Goal: Complete application form

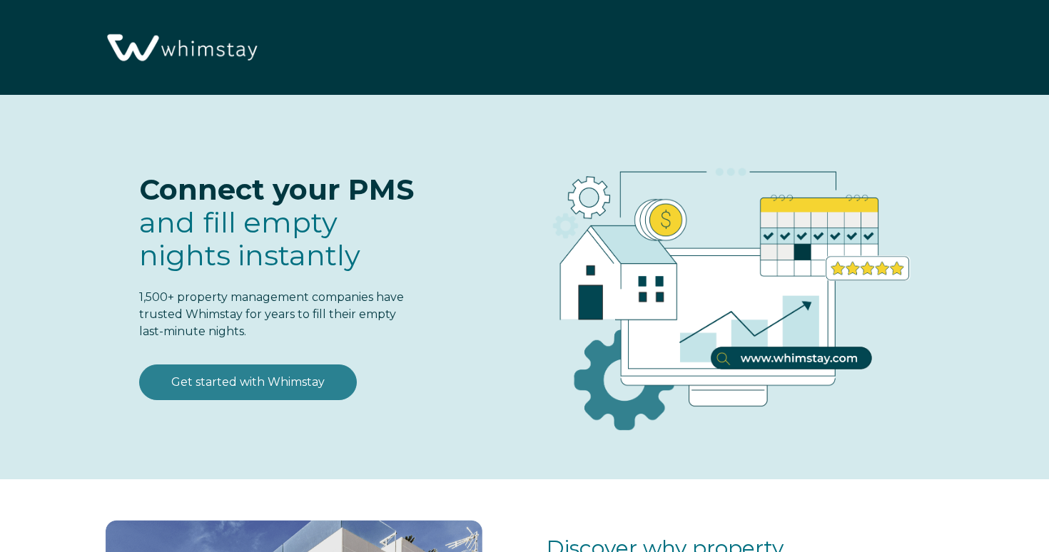
select select "US"
select select "Standard"
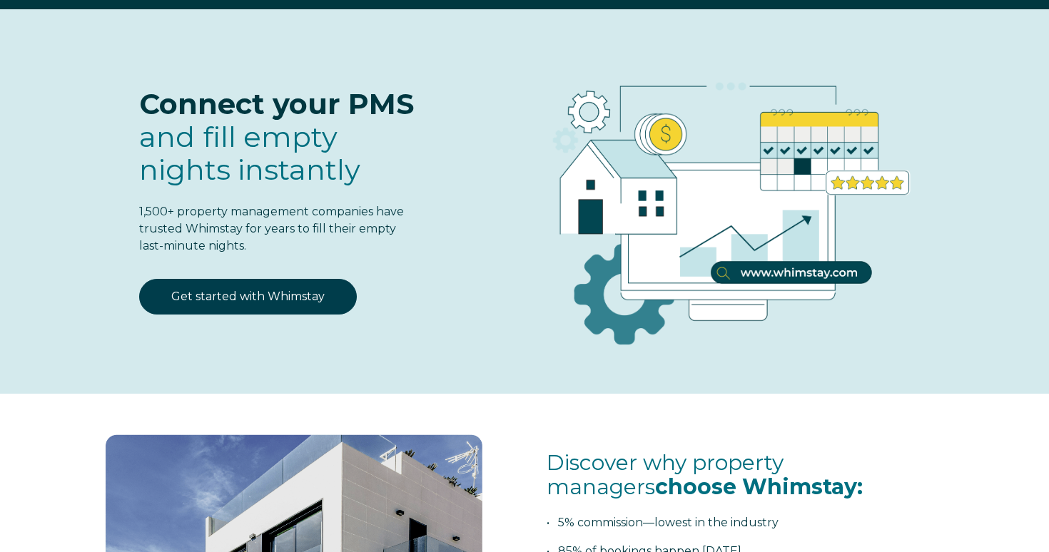
scroll to position [181, 0]
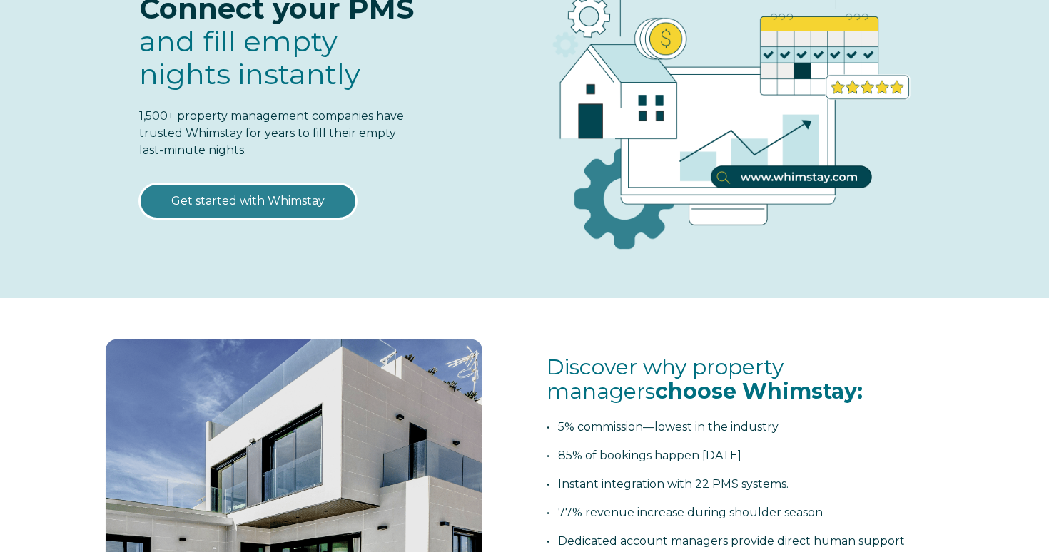
click at [283, 209] on link "Get started with Whimstay" at bounding box center [248, 201] width 218 height 36
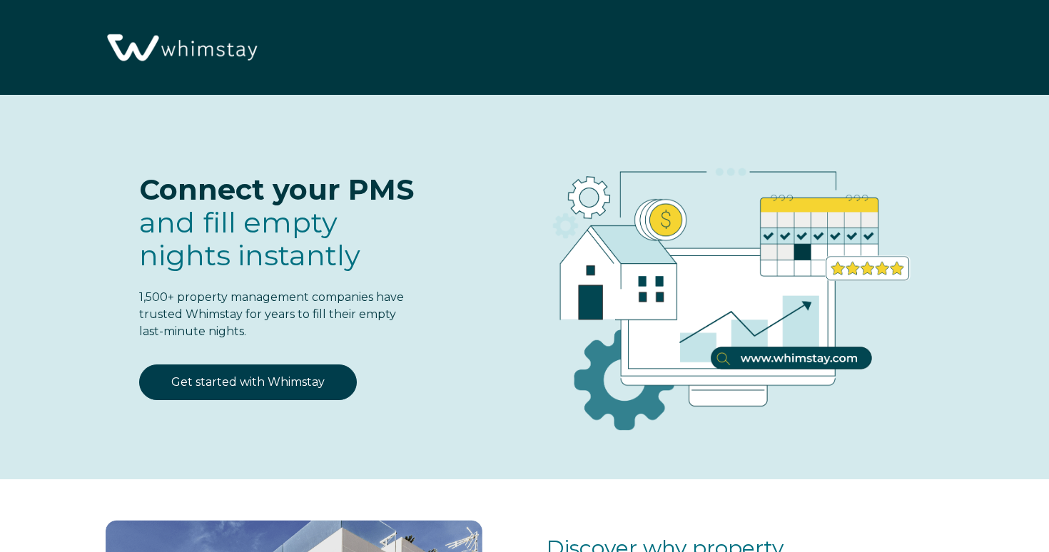
select select "US"
select select "Standard"
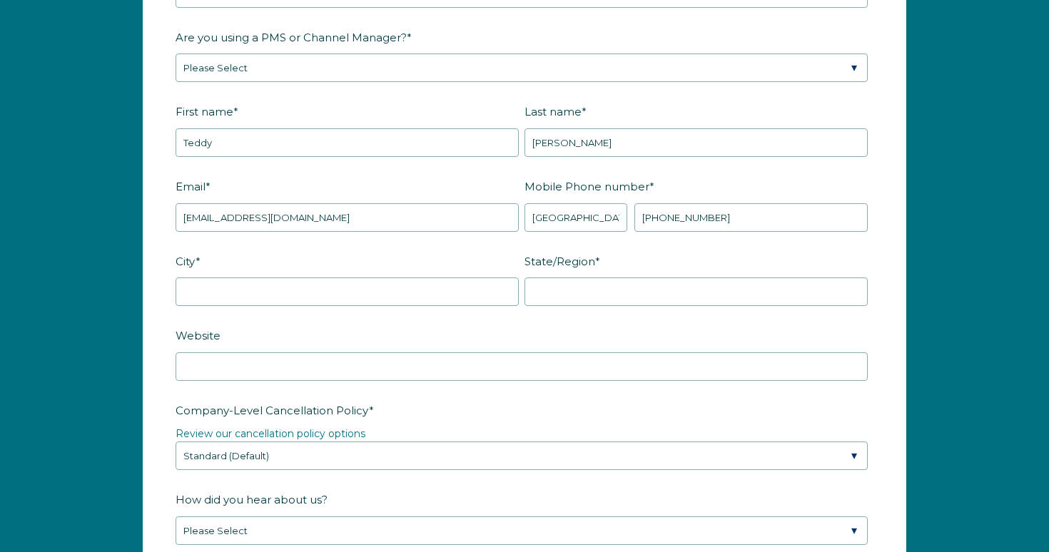
scroll to position [1882, 0]
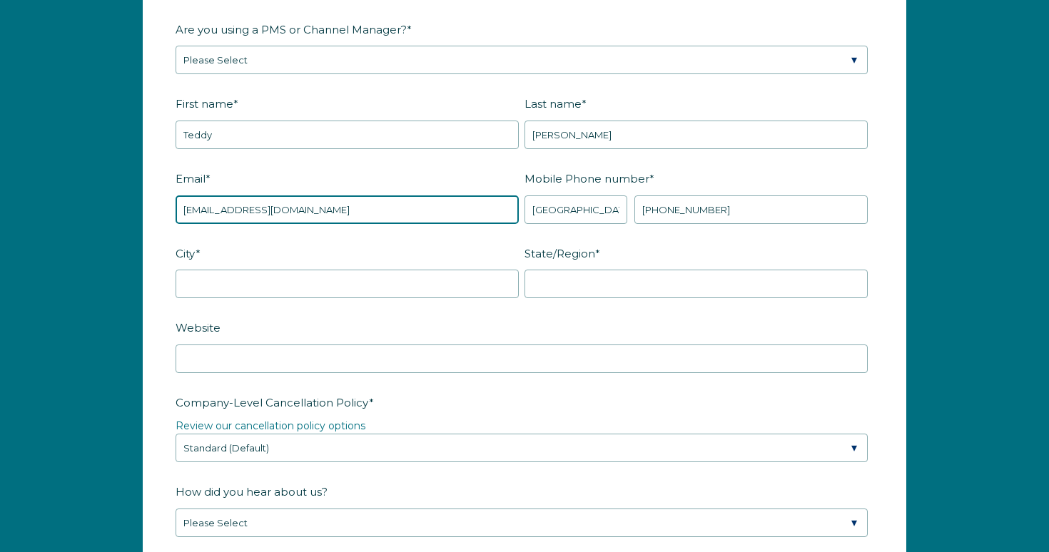
drag, startPoint x: 373, startPoint y: 203, endPoint x: 168, endPoint y: 198, distance: 204.9
click at [168, 198] on form "Company Name * Are you using a PMS or Channel Manager? * Please Select Barefoot…" at bounding box center [524, 438] width 762 height 1056
type input "mgmt@vemglobal.biz"
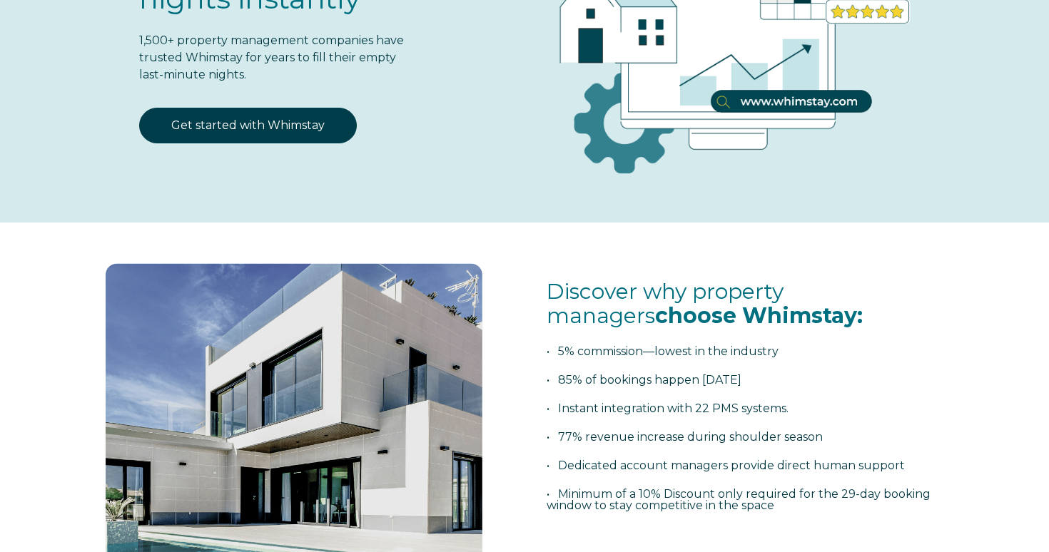
scroll to position [332, 0]
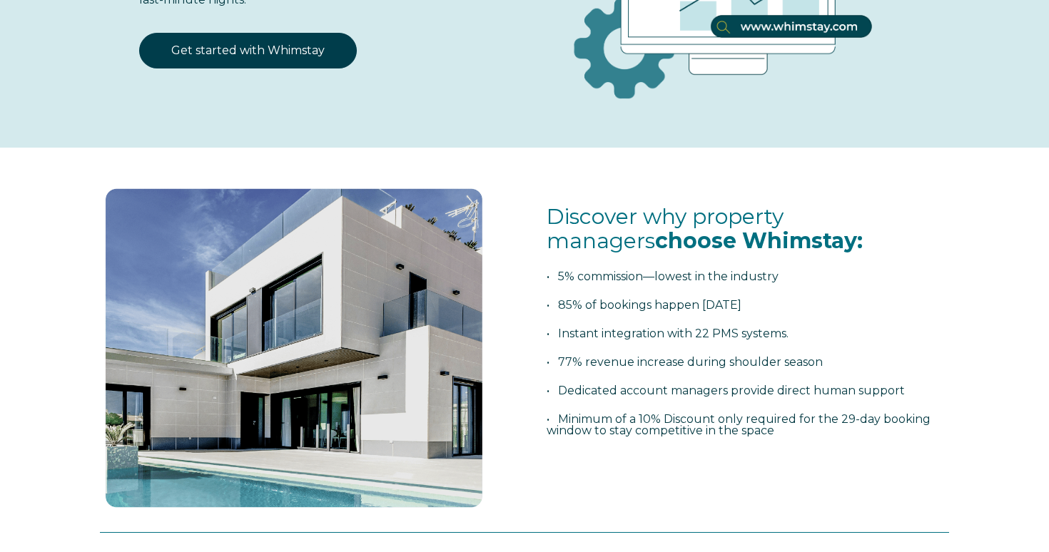
click at [687, 179] on div "Discover why property managers choose Whimstay: • 5% commission—lowest in the i…" at bounding box center [748, 320] width 402 height 289
